Goal: Task Accomplishment & Management: Manage account settings

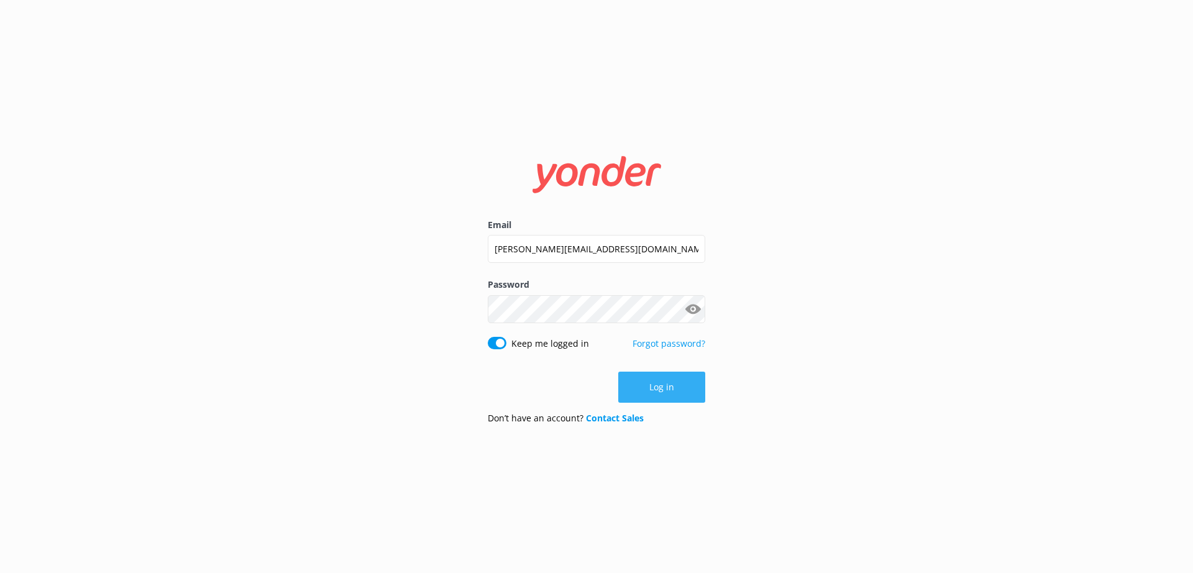
click at [654, 389] on button "Log in" at bounding box center [661, 386] width 87 height 31
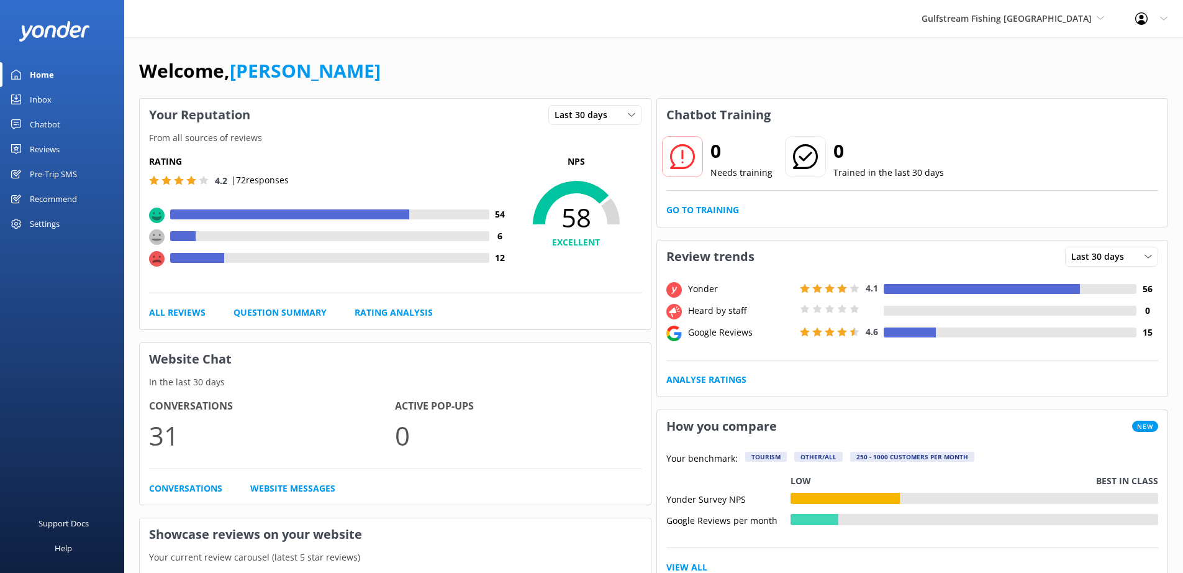
click at [65, 177] on div "Pre-Trip SMS" at bounding box center [53, 174] width 47 height 25
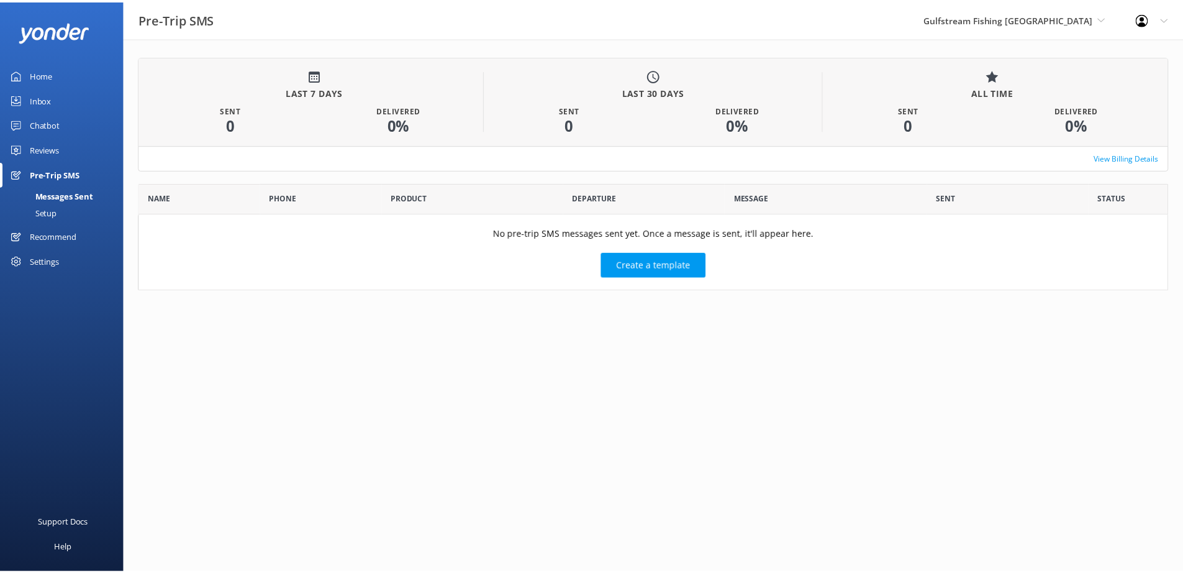
scroll to position [99, 1029]
click at [48, 215] on div "Setup" at bounding box center [32, 212] width 50 height 17
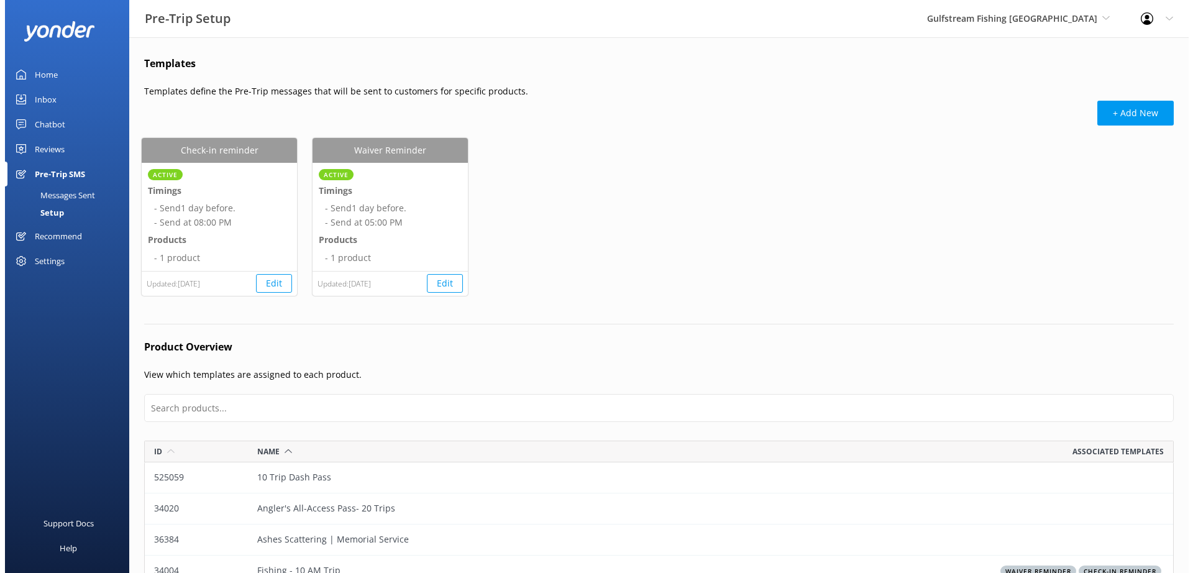
scroll to position [293, 1020]
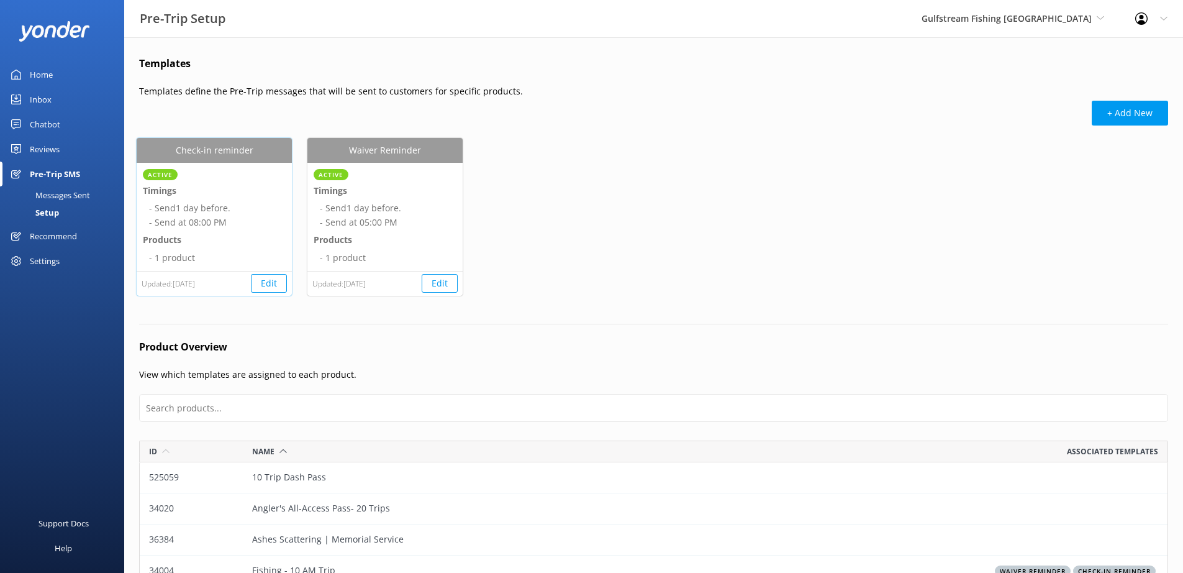
click at [270, 283] on button "Edit" at bounding box center [269, 283] width 36 height 19
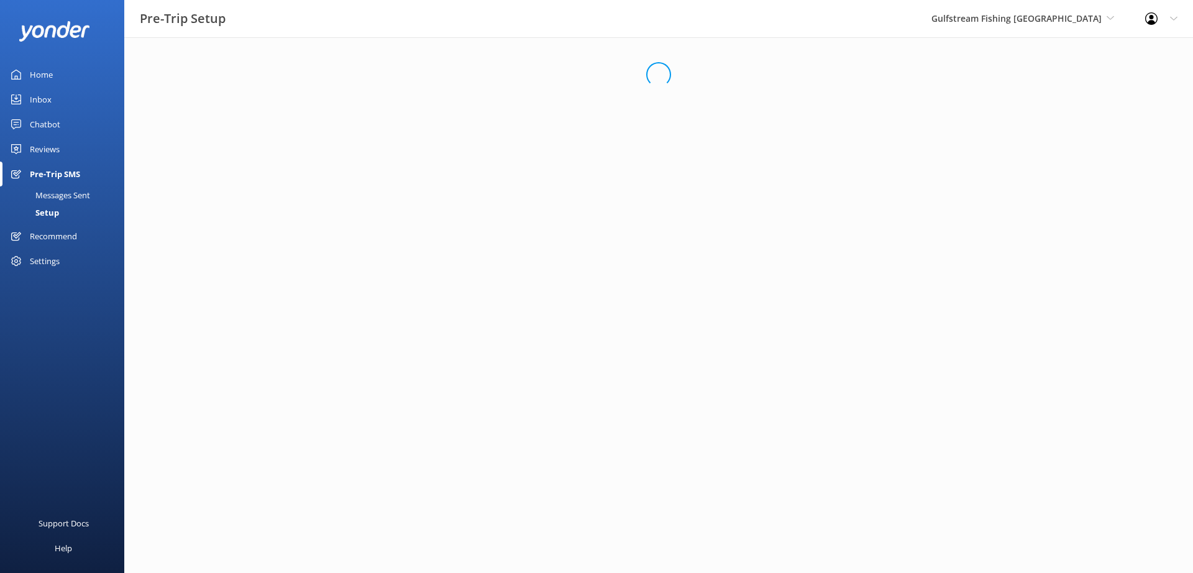
select select "20:00"
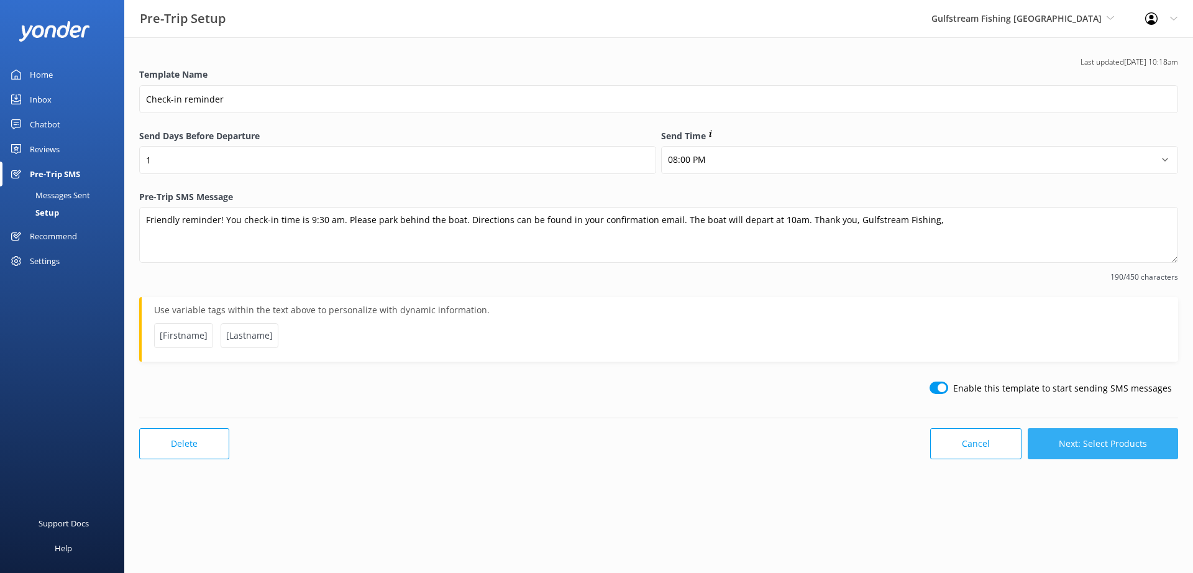
click at [1083, 445] on button "Next: Select Products" at bounding box center [1102, 443] width 150 height 31
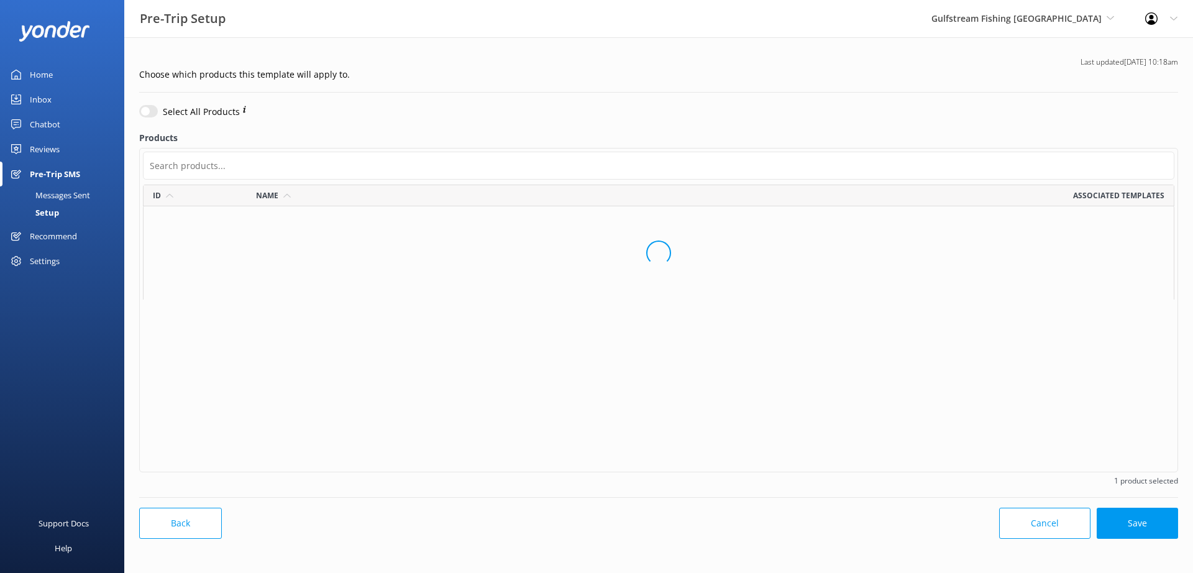
scroll to position [276, 1022]
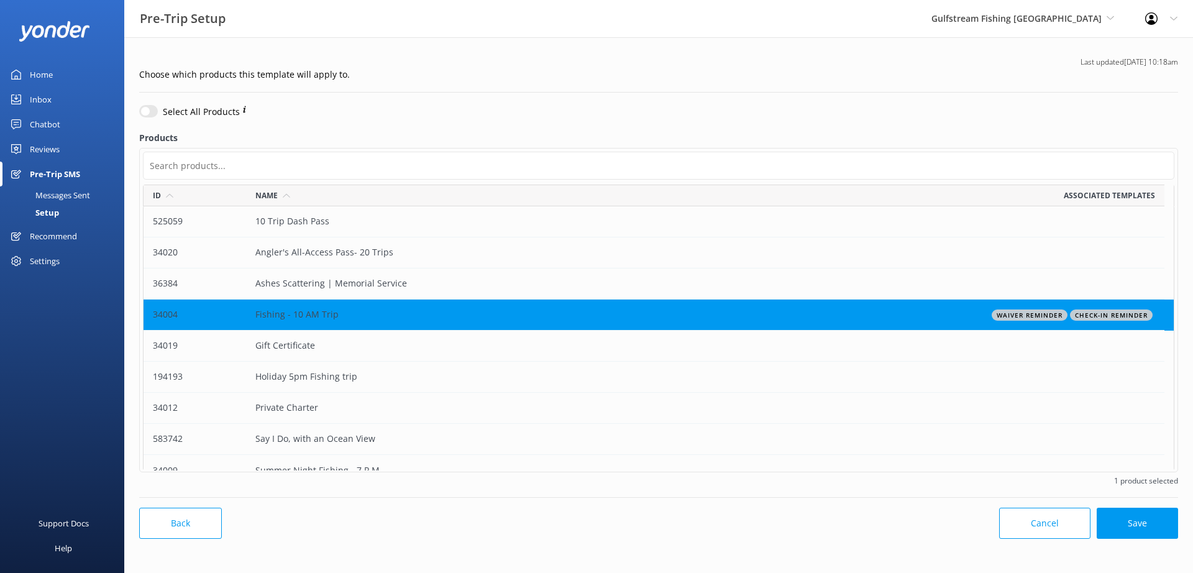
click at [53, 257] on div "Settings" at bounding box center [45, 260] width 30 height 25
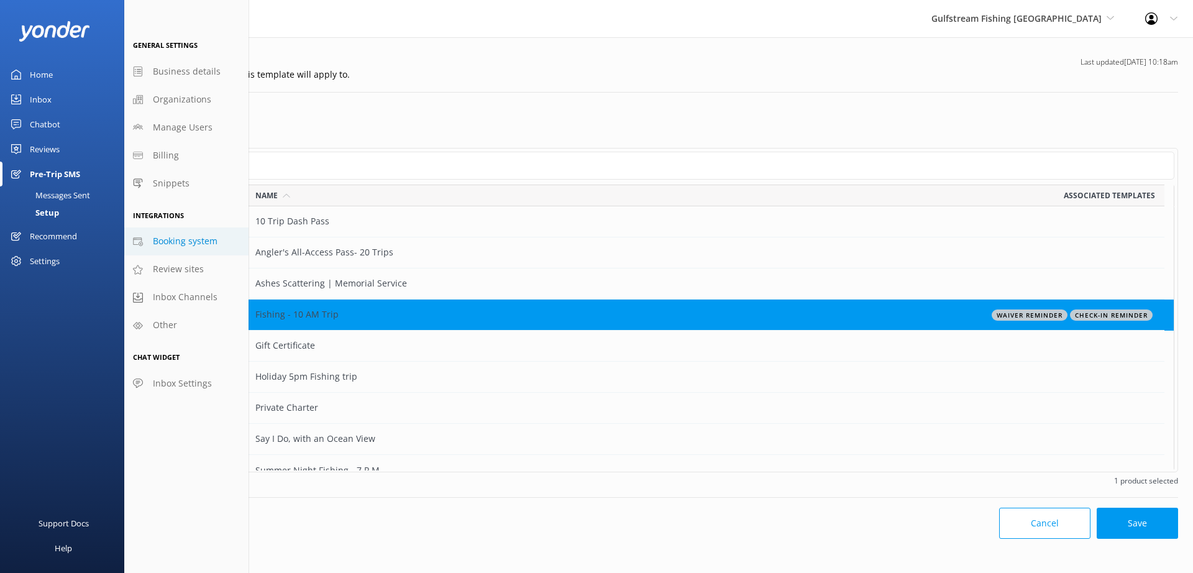
click at [185, 247] on span "Booking system" at bounding box center [185, 241] width 65 height 14
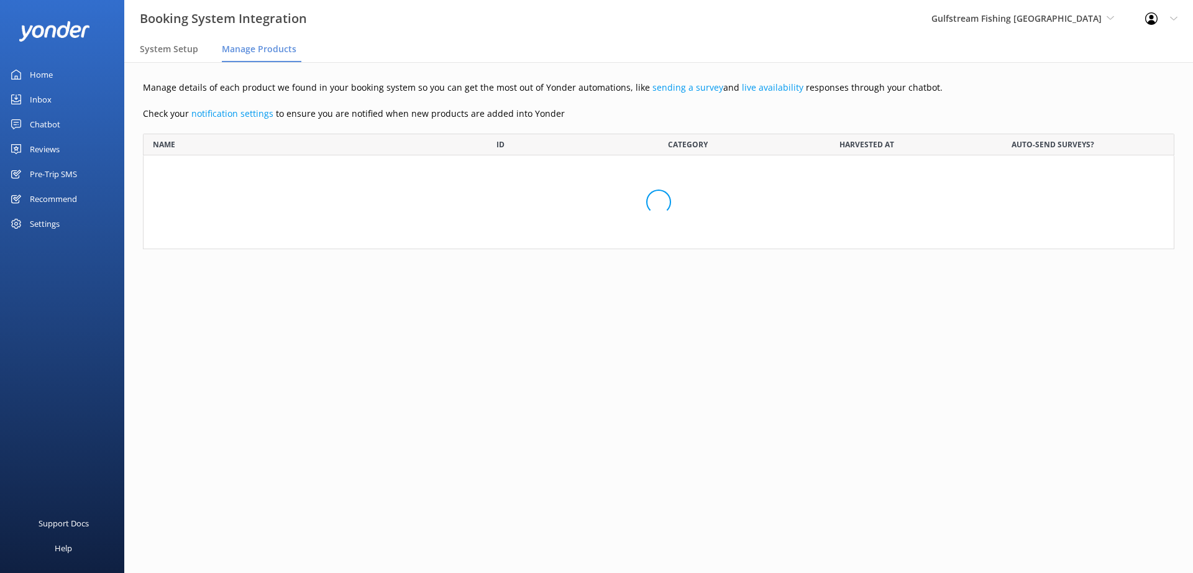
scroll to position [293, 1022]
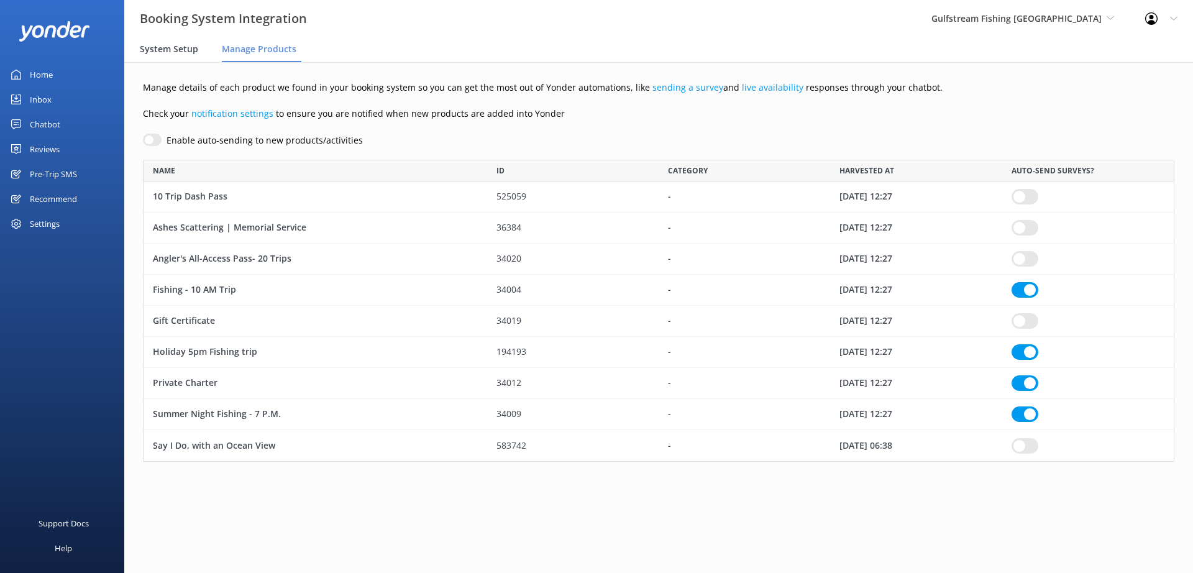
click at [171, 48] on span "System Setup" at bounding box center [169, 49] width 58 height 12
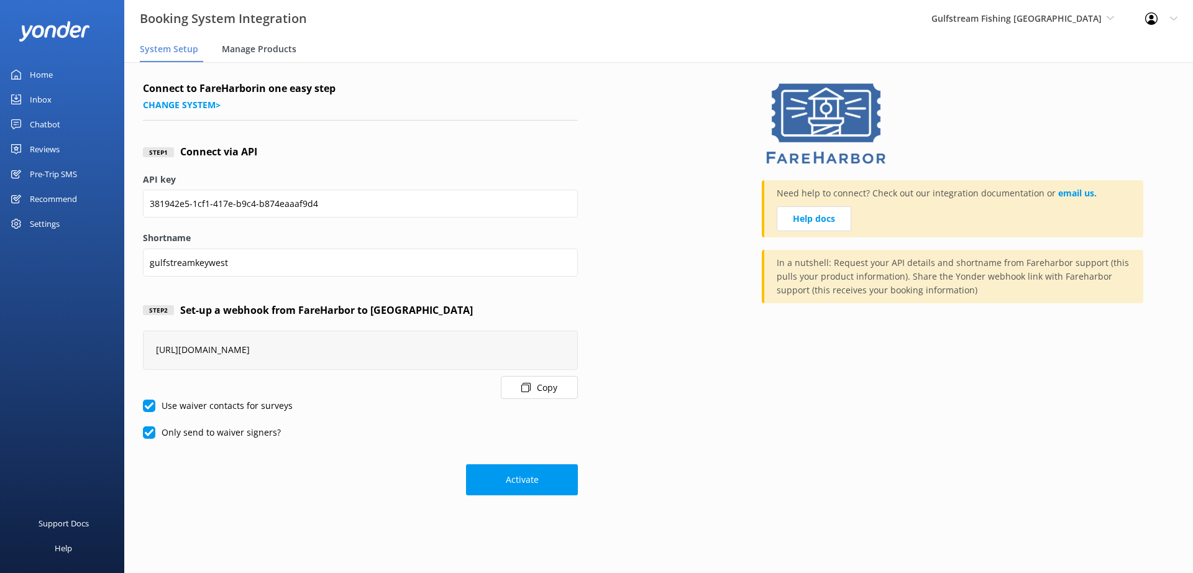
click at [276, 52] on span "Manage Products" at bounding box center [259, 49] width 75 height 12
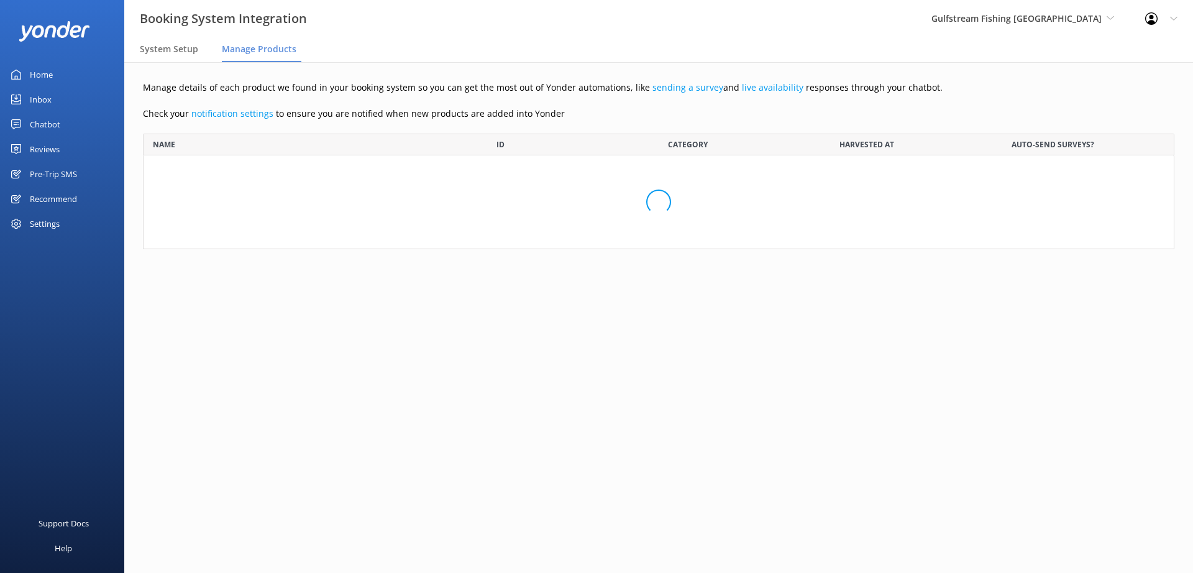
scroll to position [293, 1022]
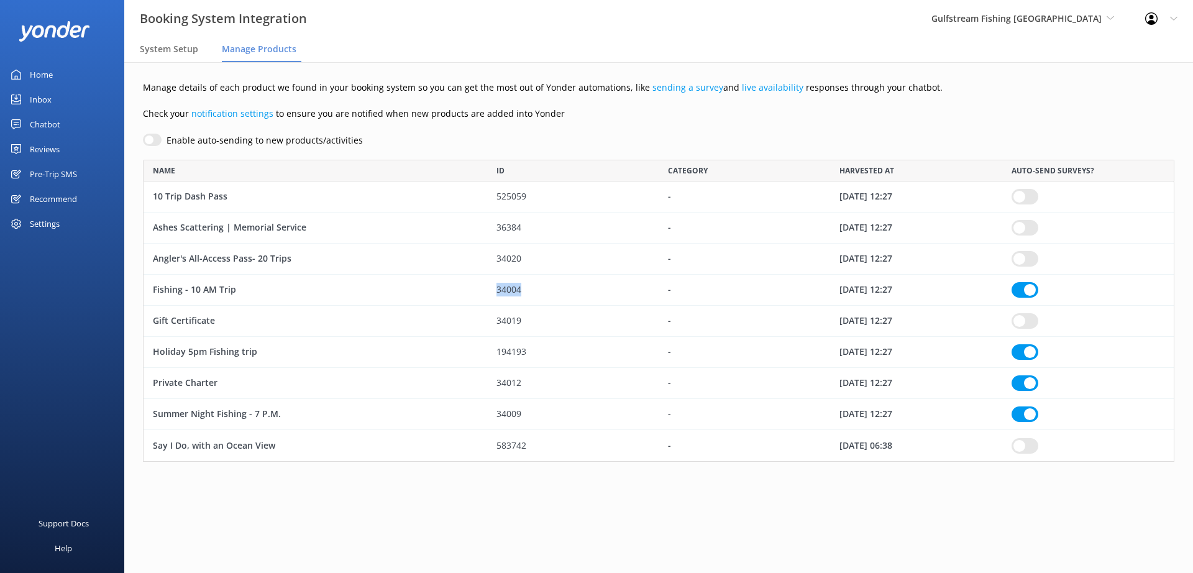
drag, startPoint x: 488, startPoint y: 287, endPoint x: 468, endPoint y: 287, distance: 20.5
click at [468, 287] on div "Fishing - 10 AM Trip 34004 - [DATE] 12:27" at bounding box center [658, 290] width 1031 height 31
checkbox input "true"
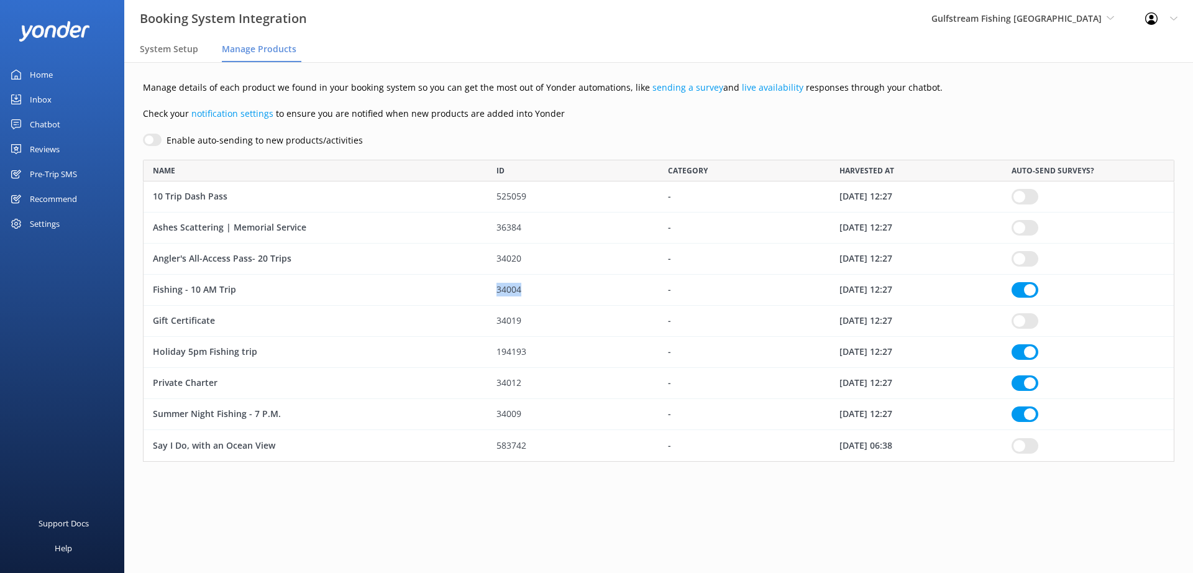
checkbox input "true"
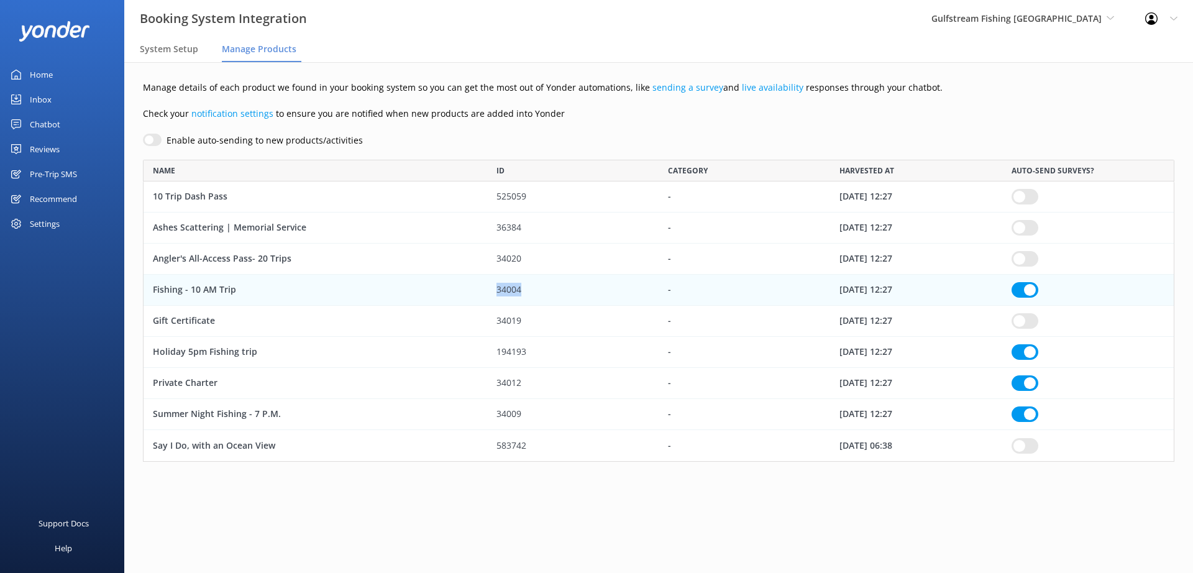
click at [40, 173] on div "Pre-Trip SMS" at bounding box center [53, 174] width 47 height 25
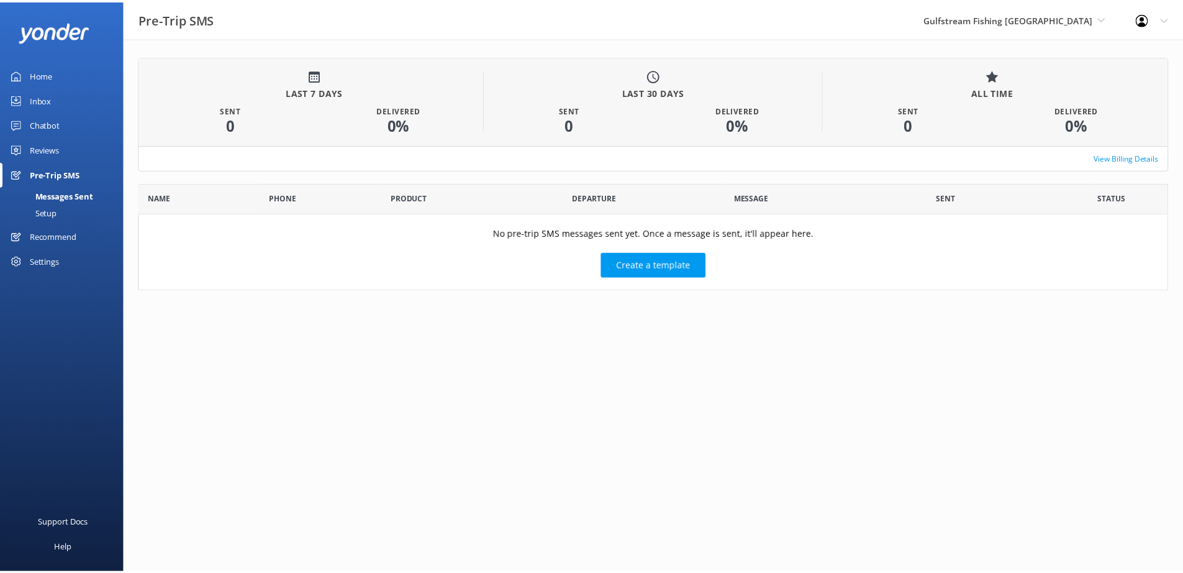
scroll to position [99, 1029]
click at [50, 216] on div "Setup" at bounding box center [32, 212] width 50 height 17
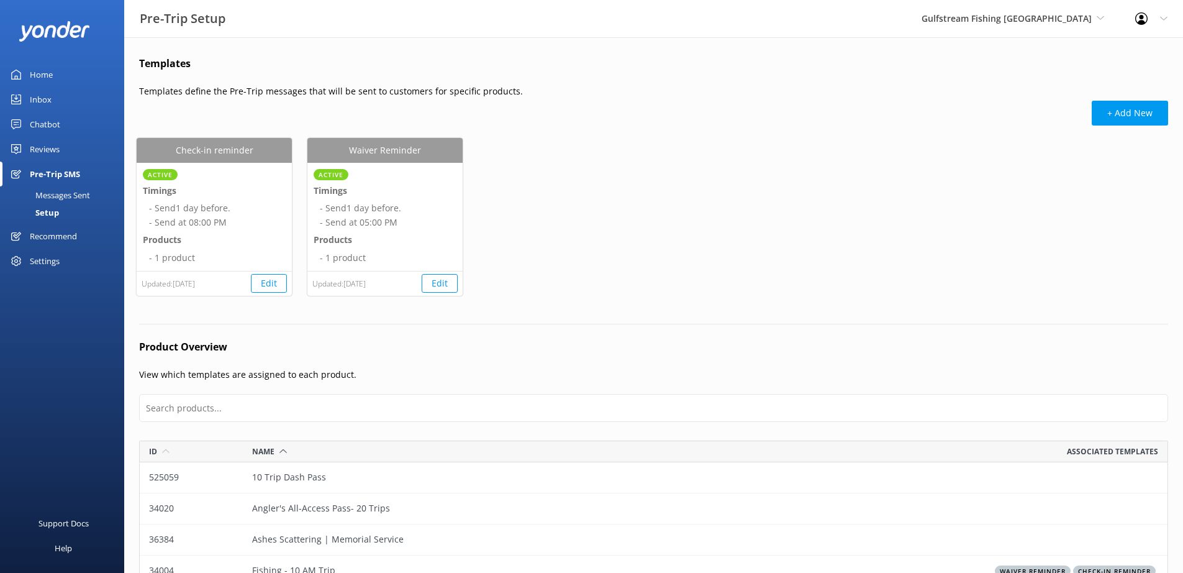
scroll to position [293, 1020]
click at [752, 199] on div "Check-in reminder Active Timings - Send 1 day before. - Send at 08:00 PM Produc…" at bounding box center [654, 224] width 1034 height 173
click at [618, 198] on div "Check-in reminder Active Timings - Send 1 day before. - Send at 08:00 PM Produc…" at bounding box center [654, 224] width 1034 height 173
